Goal: Transaction & Acquisition: Book appointment/travel/reservation

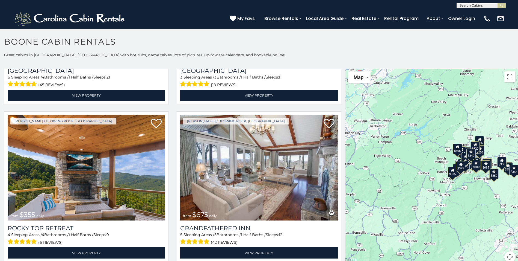
scroll to position [291, 0]
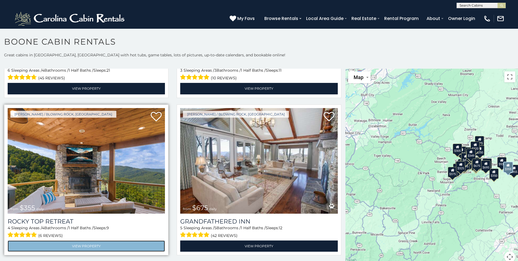
click at [85, 242] on link "View Property" at bounding box center [86, 245] width 157 height 11
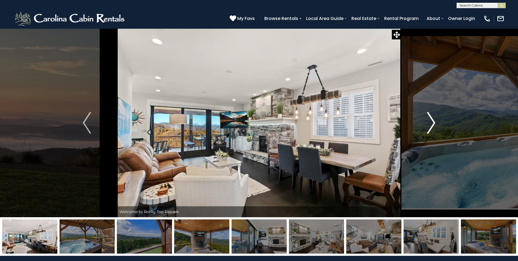
click at [433, 120] on img "Next" at bounding box center [431, 123] width 8 height 22
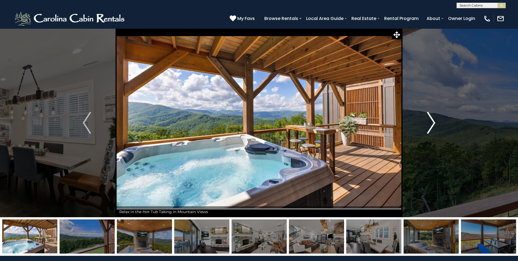
click at [433, 121] on img "Next" at bounding box center [431, 123] width 8 height 22
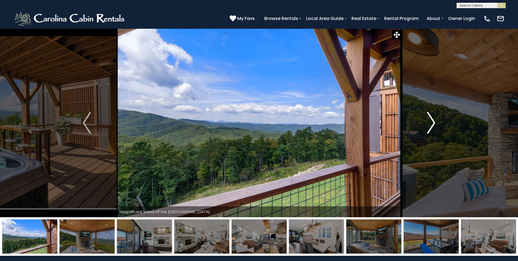
click at [433, 121] on img "Next" at bounding box center [431, 123] width 8 height 22
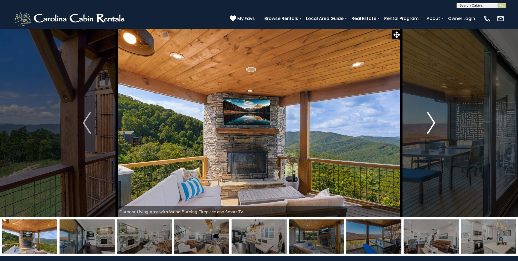
click at [433, 121] on img "Next" at bounding box center [431, 123] width 8 height 22
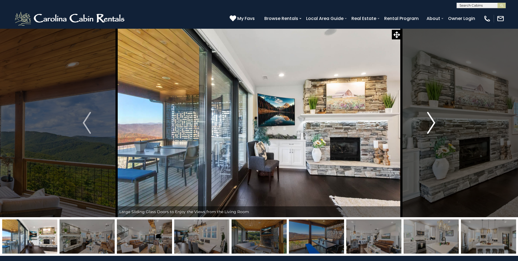
click at [433, 121] on img "Next" at bounding box center [431, 123] width 8 height 22
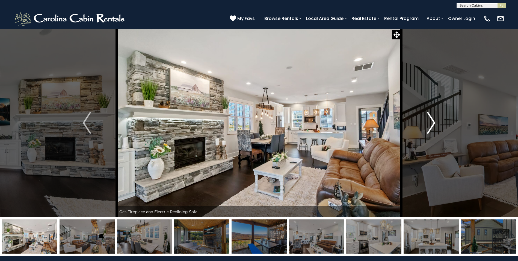
click at [433, 121] on img "Next" at bounding box center [431, 123] width 8 height 22
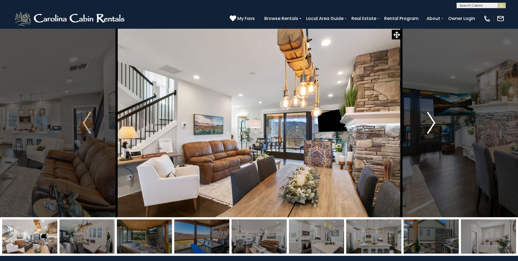
click at [433, 121] on img "Next" at bounding box center [431, 123] width 8 height 22
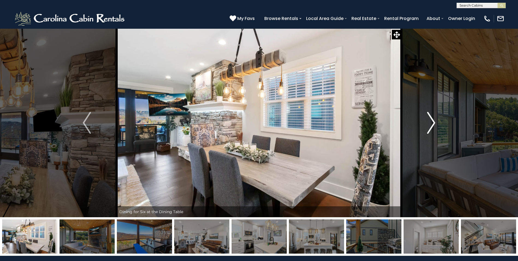
click at [433, 121] on img "Next" at bounding box center [431, 123] width 8 height 22
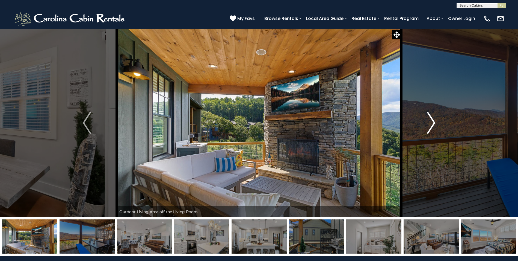
click at [433, 121] on img "Next" at bounding box center [431, 123] width 8 height 22
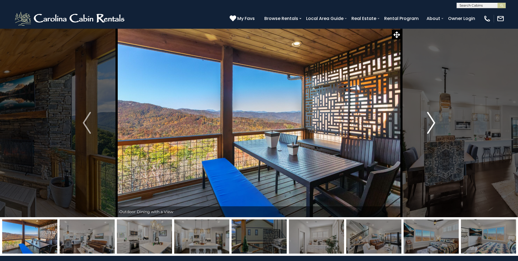
click at [433, 121] on img "Next" at bounding box center [431, 123] width 8 height 22
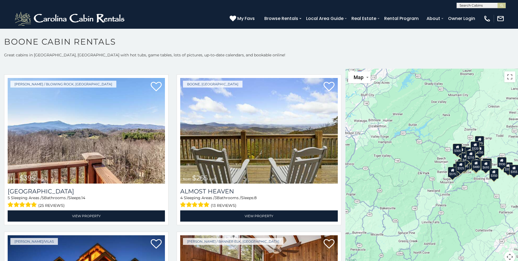
scroll to position [1087, 0]
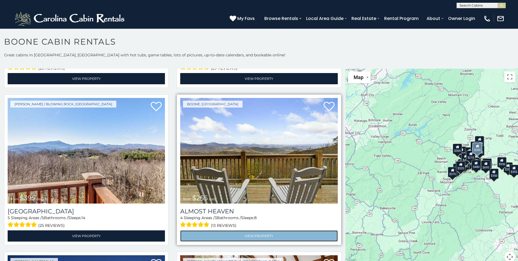
click at [236, 230] on link "View Property" at bounding box center [258, 235] width 157 height 11
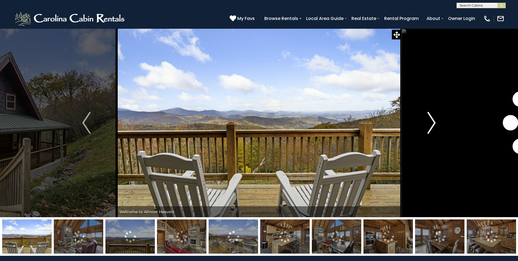
click at [432, 121] on img "Next" at bounding box center [432, 123] width 8 height 22
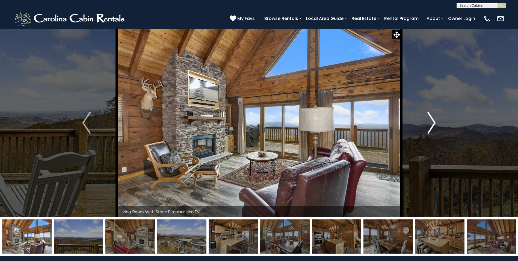
click at [432, 121] on img "Next" at bounding box center [432, 123] width 8 height 22
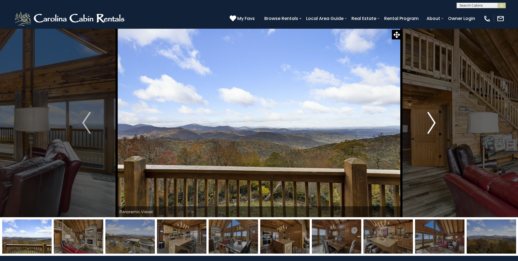
click at [432, 121] on img "Next" at bounding box center [432, 123] width 8 height 22
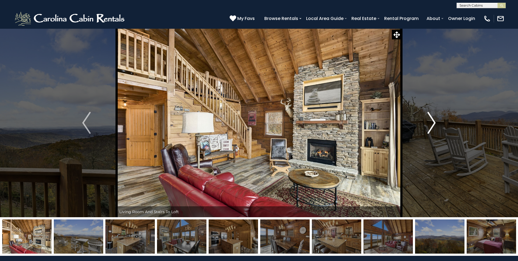
click at [432, 121] on img "Next" at bounding box center [432, 123] width 8 height 22
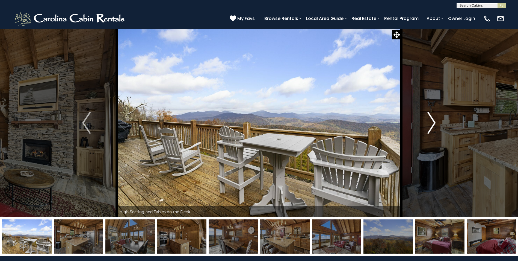
click at [432, 121] on img "Next" at bounding box center [432, 123] width 8 height 22
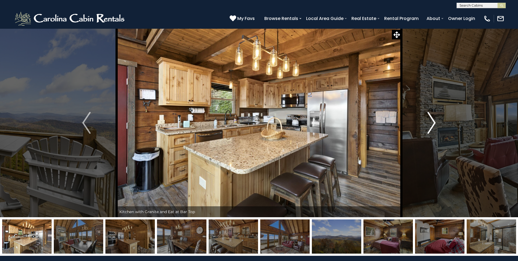
click at [432, 121] on img "Next" at bounding box center [432, 123] width 8 height 22
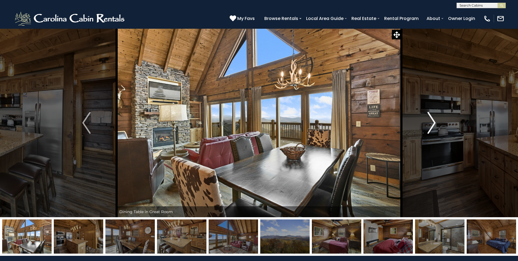
click at [432, 121] on img "Next" at bounding box center [432, 123] width 8 height 22
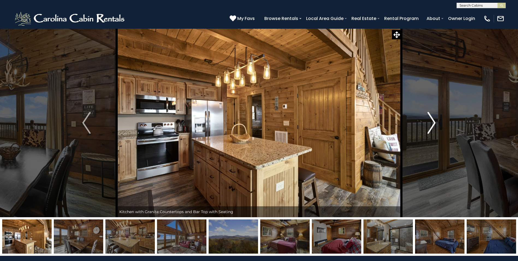
click at [432, 121] on img "Next" at bounding box center [432, 123] width 8 height 22
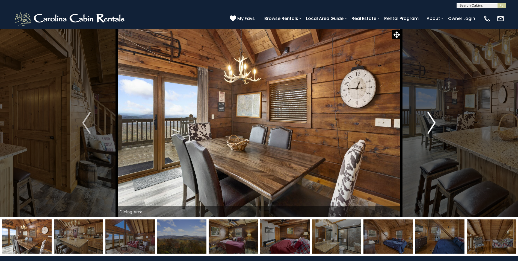
click at [432, 121] on img "Next" at bounding box center [432, 123] width 8 height 22
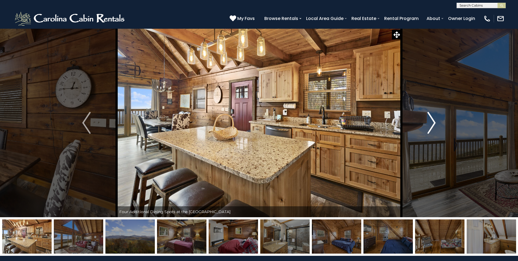
click at [432, 121] on img "Next" at bounding box center [432, 123] width 8 height 22
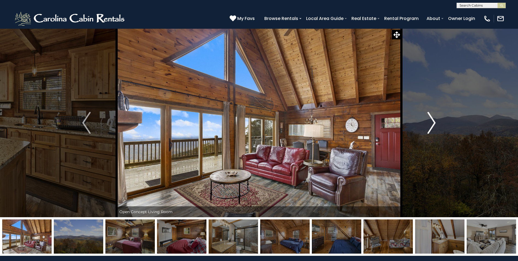
click at [432, 121] on img "Next" at bounding box center [432, 123] width 8 height 22
